Goal: Transaction & Acquisition: Book appointment/travel/reservation

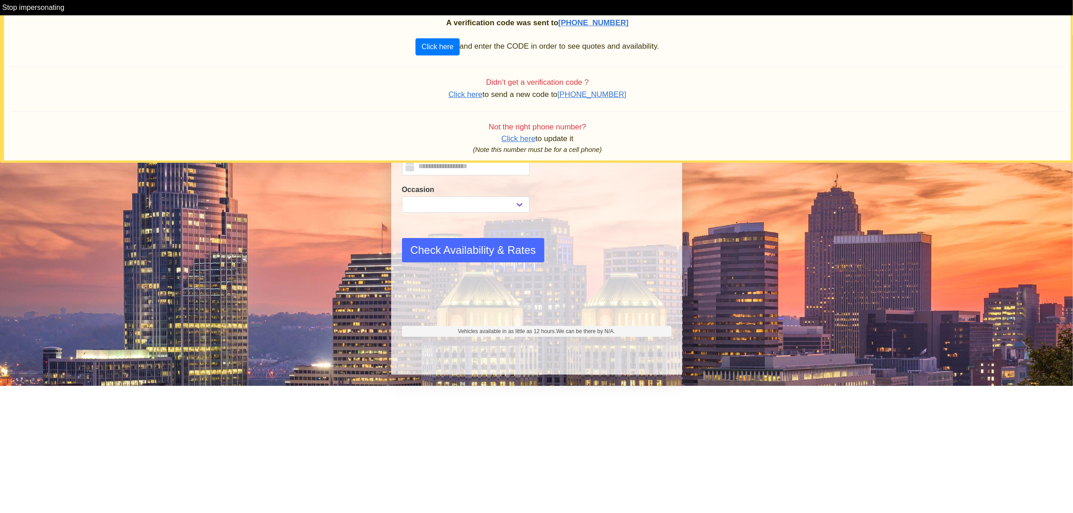
type input "*********"
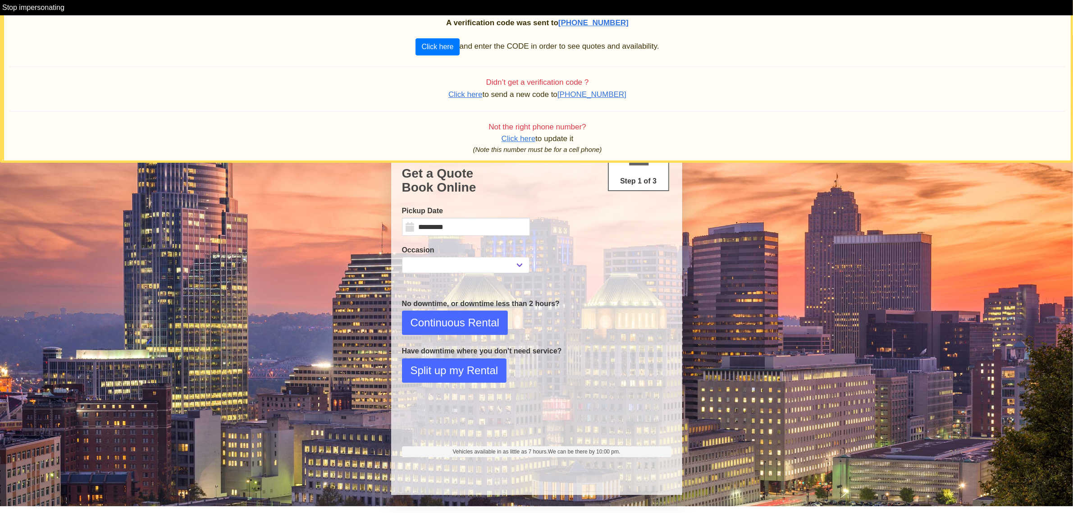
select select
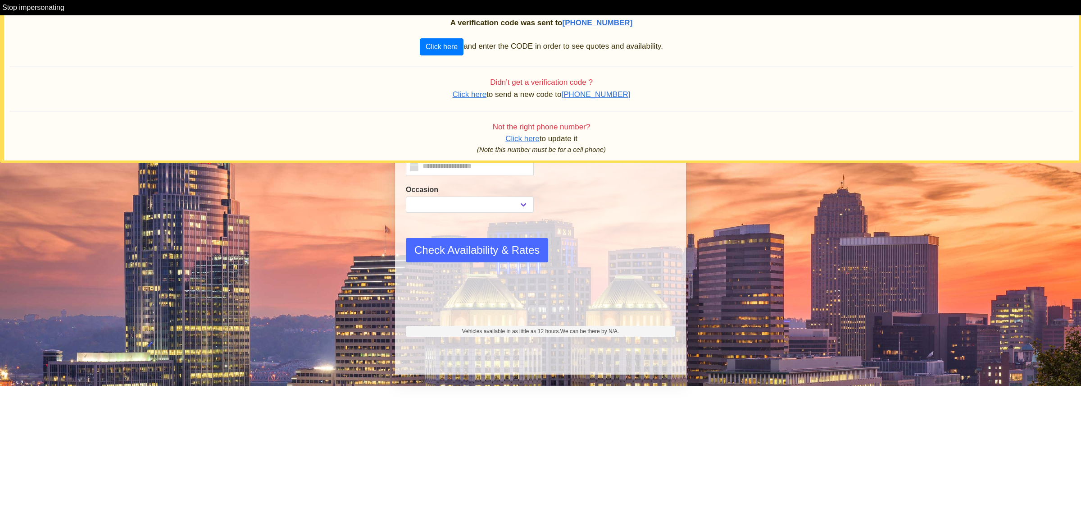
type input "*********"
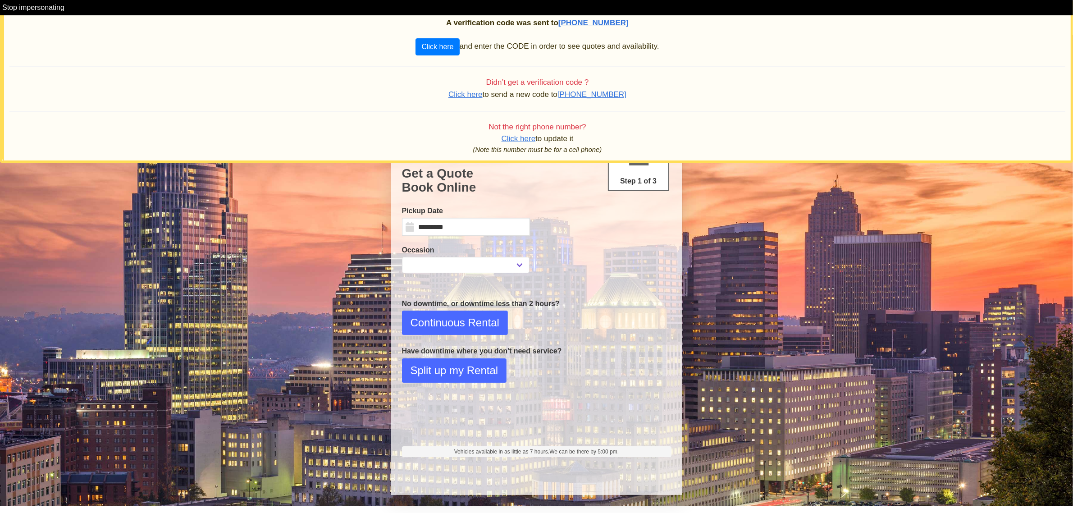
select select
